Goal: Information Seeking & Learning: Compare options

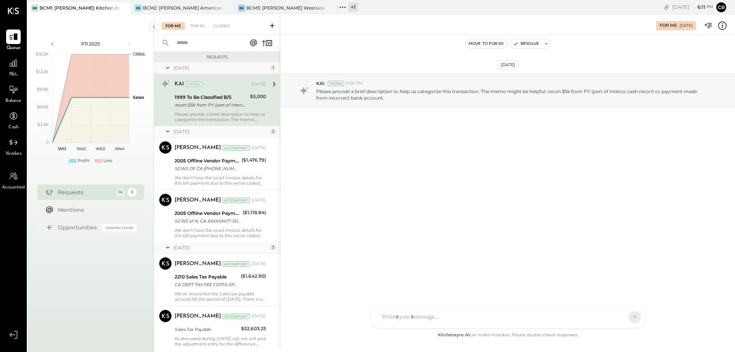
click at [17, 71] on div "P&L" at bounding box center [13, 67] width 15 height 22
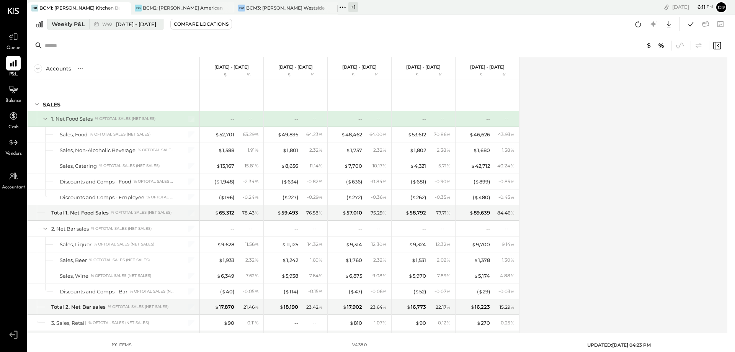
click at [76, 27] on div "Weekly P&L" at bounding box center [68, 24] width 33 height 8
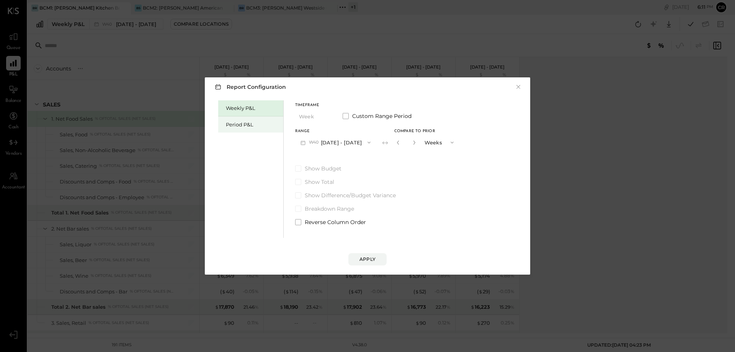
click at [240, 124] on div "Period P&L" at bounding box center [253, 124] width 54 height 7
click at [298, 168] on span at bounding box center [298, 168] width 6 height 6
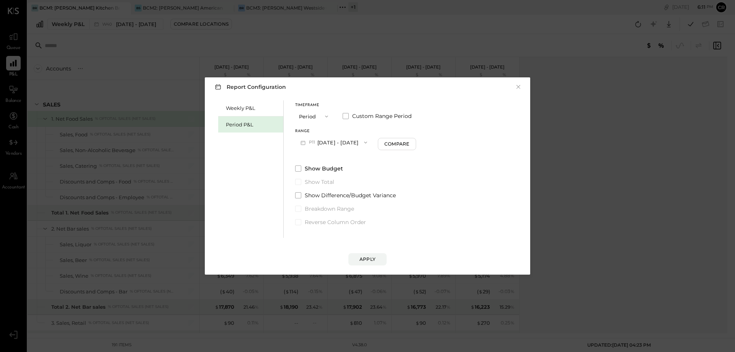
click at [369, 143] on icon "button" at bounding box center [366, 142] width 6 height 6
click at [363, 158] on div "P10 [DATE] - [DATE]" at bounding box center [339, 160] width 87 height 16
click at [365, 255] on button "Apply" at bounding box center [367, 259] width 38 height 12
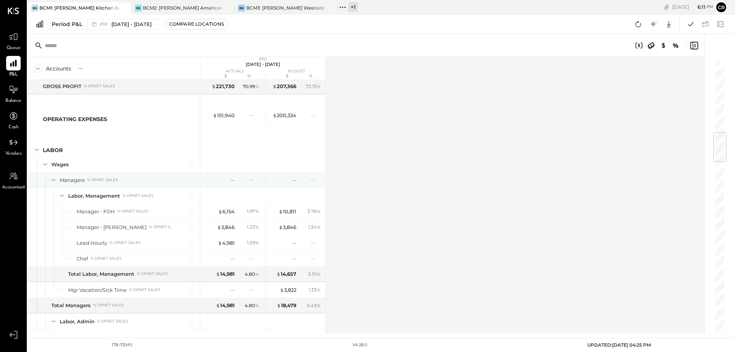
scroll to position [651, 0]
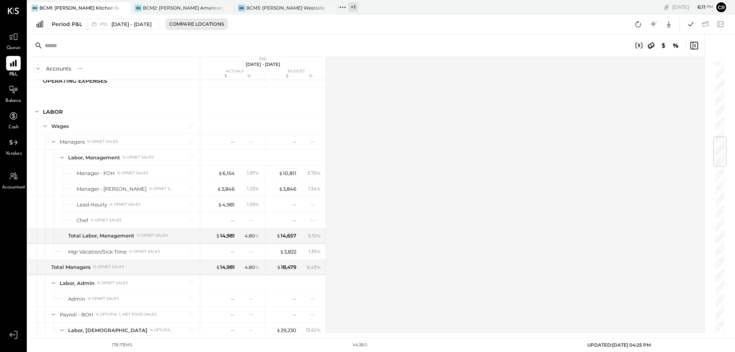
click at [202, 20] on button "Compare Locations" at bounding box center [197, 24] width 62 height 11
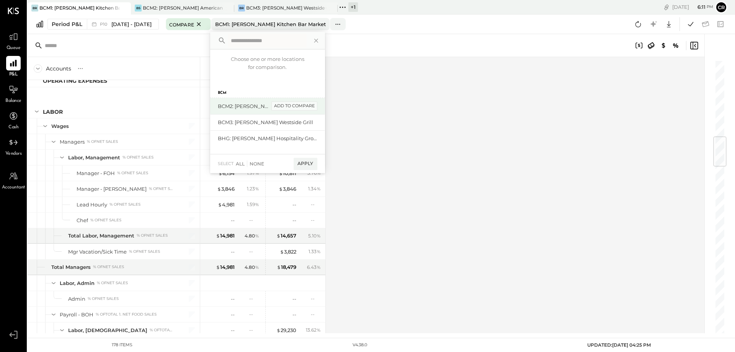
click at [290, 109] on div "add to compare" at bounding box center [294, 105] width 46 height 9
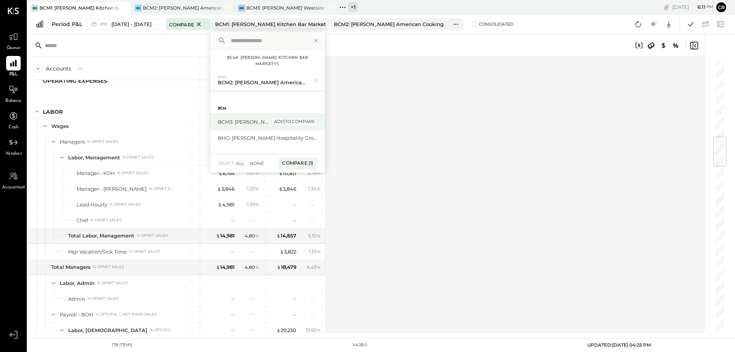
click at [291, 121] on div "add to compare" at bounding box center [294, 121] width 46 height 9
click at [301, 165] on div "Compare (2)" at bounding box center [297, 166] width 40 height 12
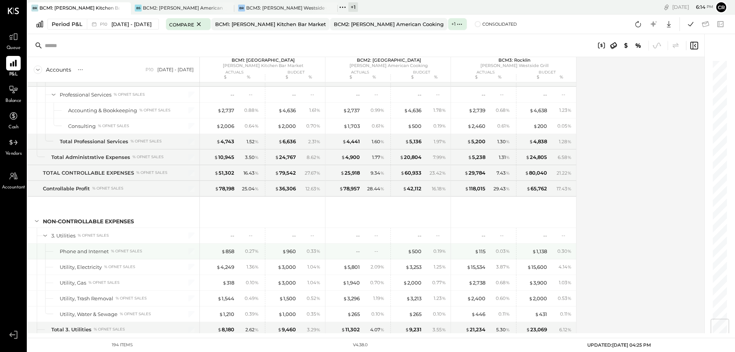
scroll to position [2182, 0]
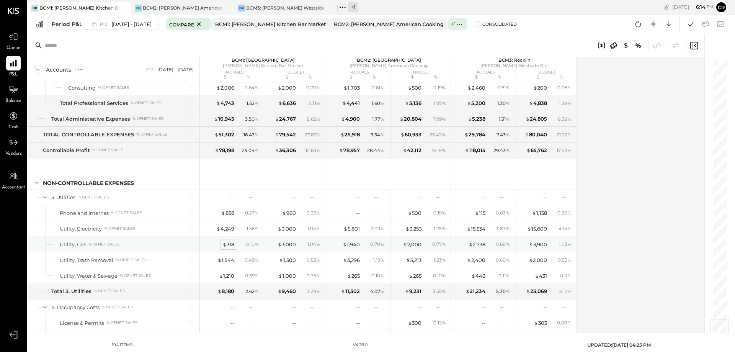
click at [230, 243] on div "$ 318" at bounding box center [228, 244] width 12 height 7
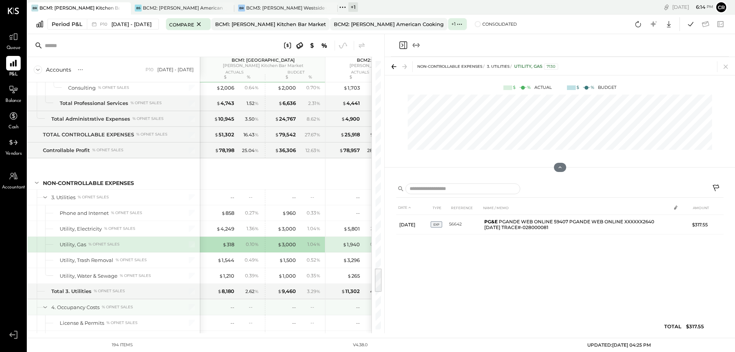
scroll to position [2259, 0]
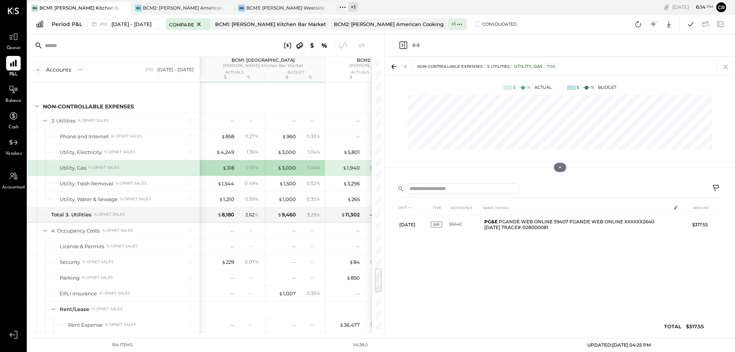
click at [725, 70] on icon at bounding box center [725, 66] width 11 height 11
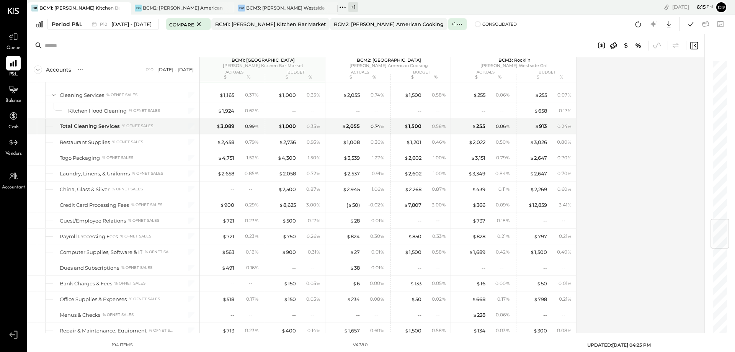
scroll to position [1340, 0]
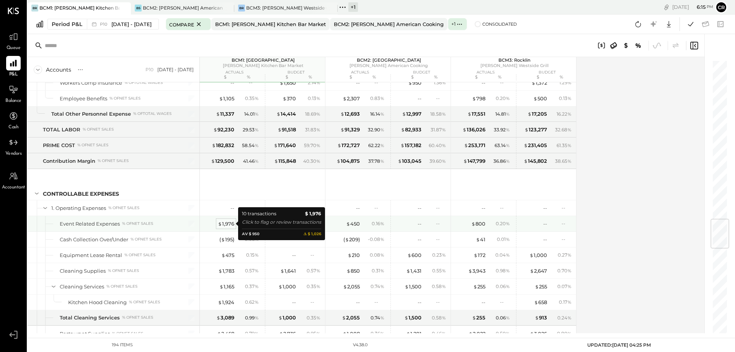
click at [231, 225] on div "$ 1,976" at bounding box center [226, 223] width 16 height 7
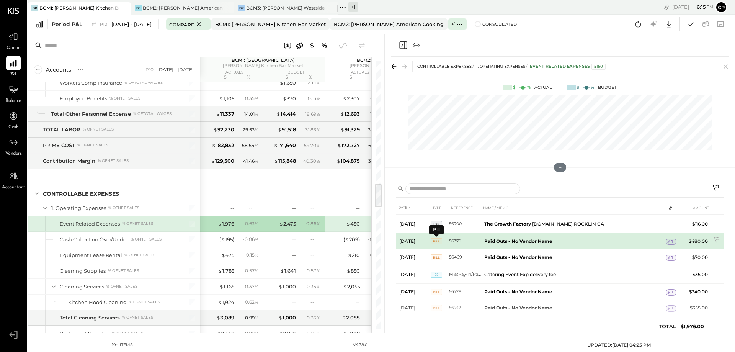
click at [436, 241] on td "BILL" at bounding box center [440, 241] width 18 height 16
click at [436, 241] on span "BILL" at bounding box center [436, 241] width 11 height 6
click at [438, 243] on span "BILL" at bounding box center [436, 241] width 11 height 6
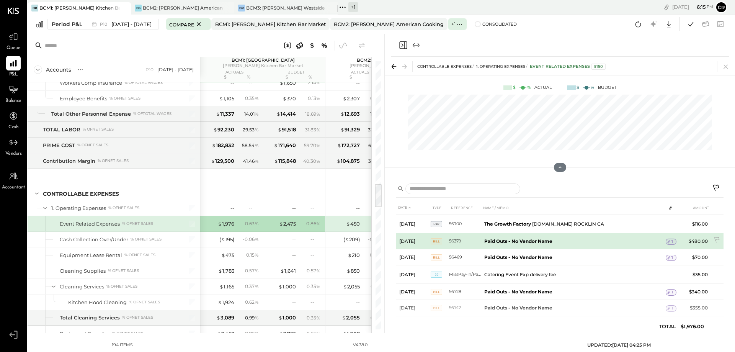
click at [670, 241] on icon at bounding box center [669, 241] width 3 height 3
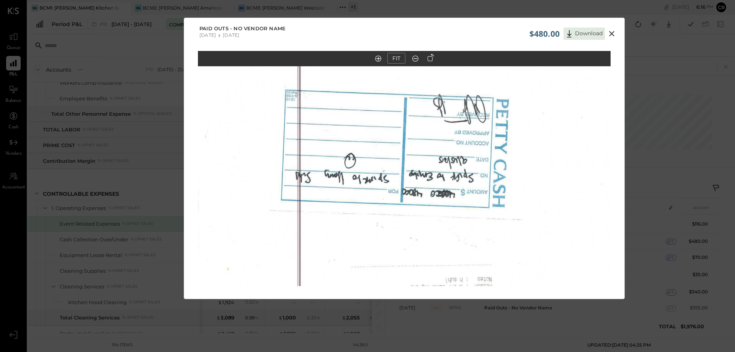
click at [609, 36] on icon at bounding box center [611, 33] width 5 height 5
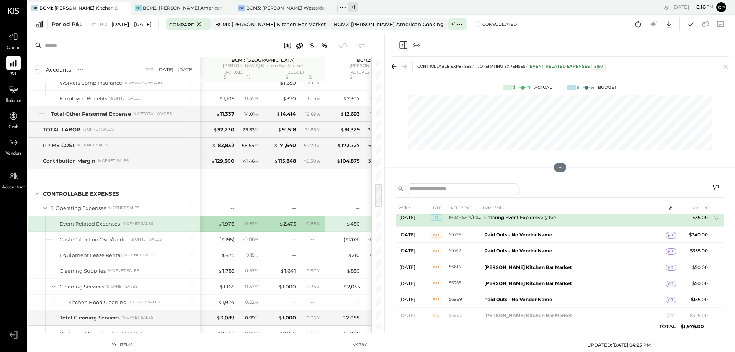
scroll to position [74, 0]
